Goal: Task Accomplishment & Management: Use online tool/utility

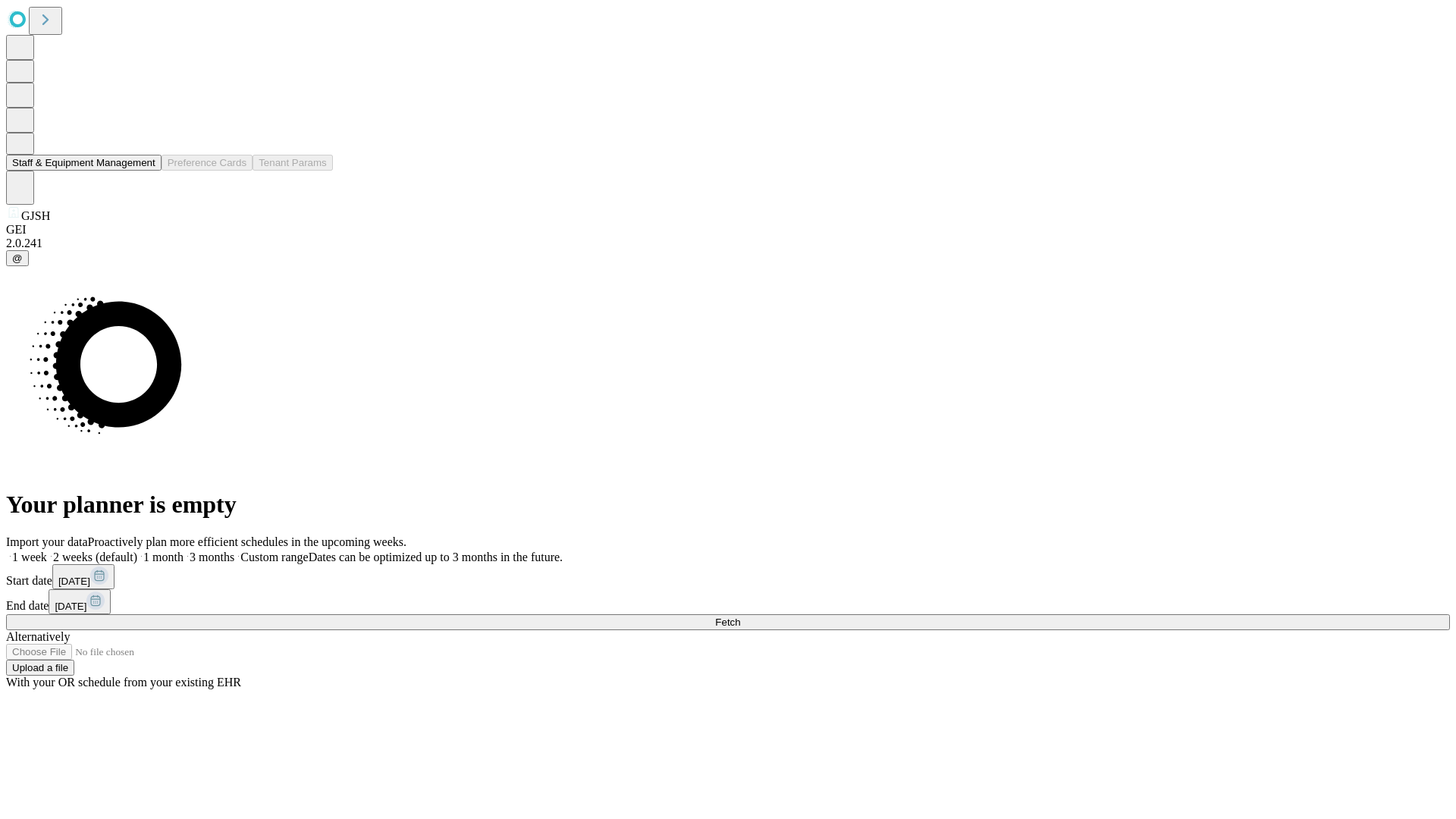
click at [144, 171] on button "Staff & Equipment Management" at bounding box center [83, 162] width 156 height 16
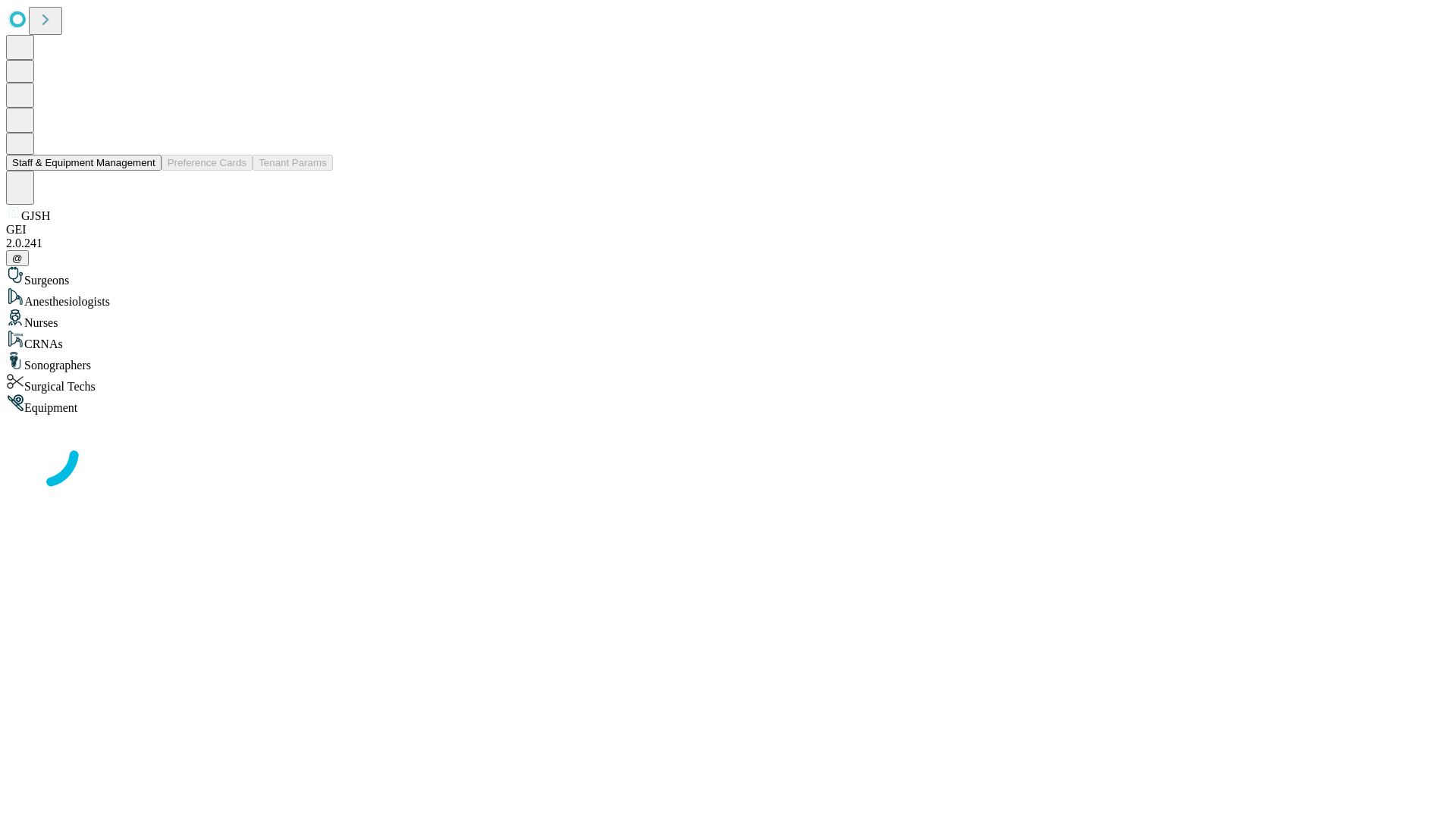
click at [144, 171] on button "Staff & Equipment Management" at bounding box center [83, 162] width 156 height 16
